Goal: Information Seeking & Learning: Check status

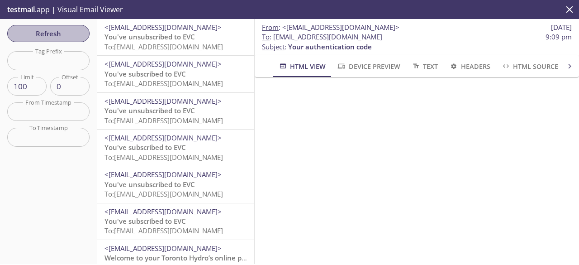
click at [48, 30] on span "Refresh" at bounding box center [48, 34] width 68 height 12
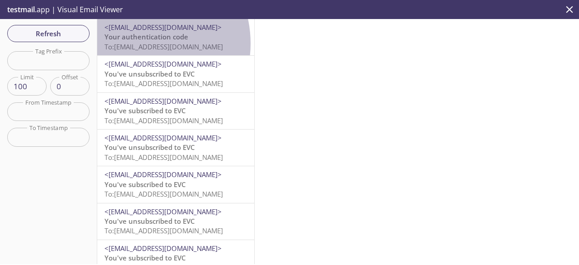
click at [134, 43] on span "To: [EMAIL_ADDRESS][DOMAIN_NAME]" at bounding box center [163, 46] width 118 height 9
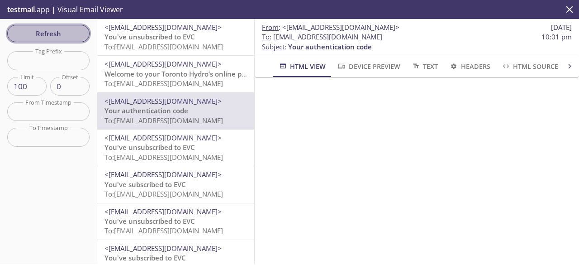
click at [69, 34] on span "Refresh" at bounding box center [48, 34] width 68 height 12
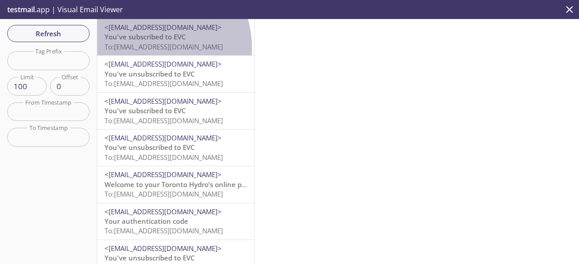
click at [147, 48] on span "To: [EMAIL_ADDRESS][DOMAIN_NAME]" at bounding box center [163, 46] width 118 height 9
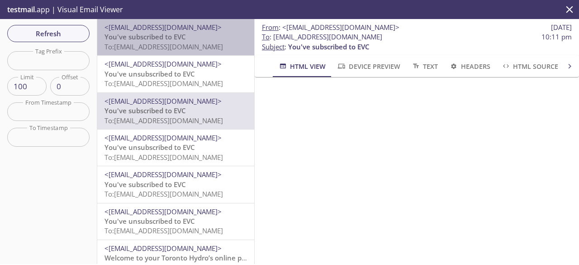
click at [207, 43] on span "To: [EMAIL_ADDRESS][DOMAIN_NAME]" at bounding box center [163, 46] width 118 height 9
